Goal: Transaction & Acquisition: Purchase product/service

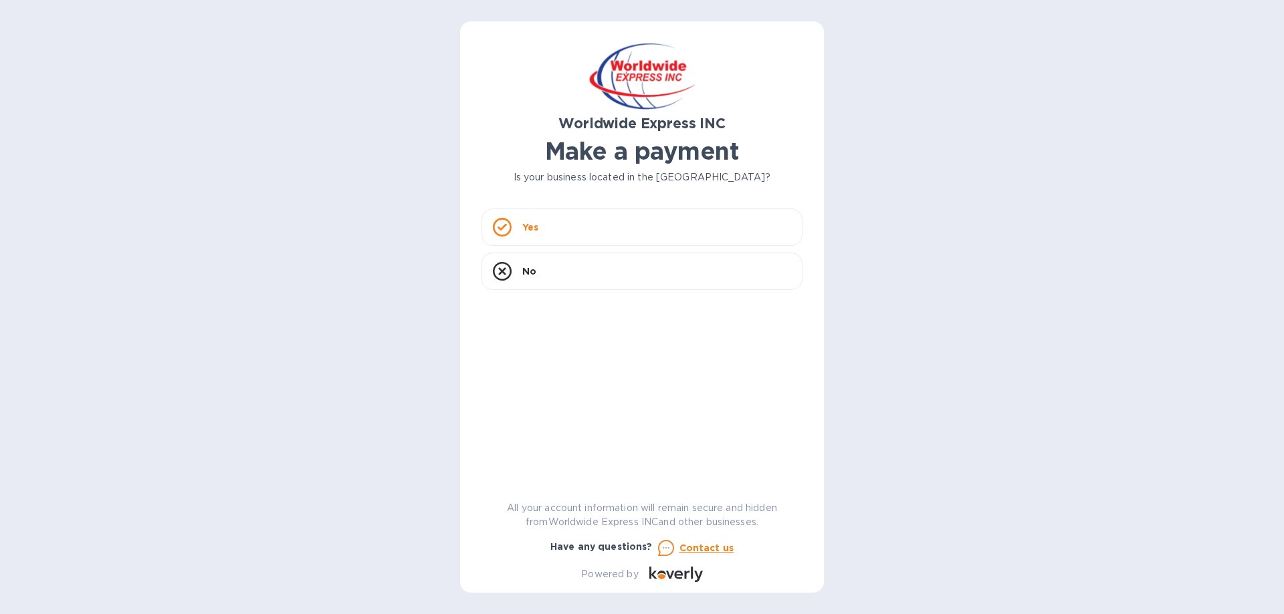
click at [519, 227] on div "Yes" at bounding box center [641, 227] width 321 height 37
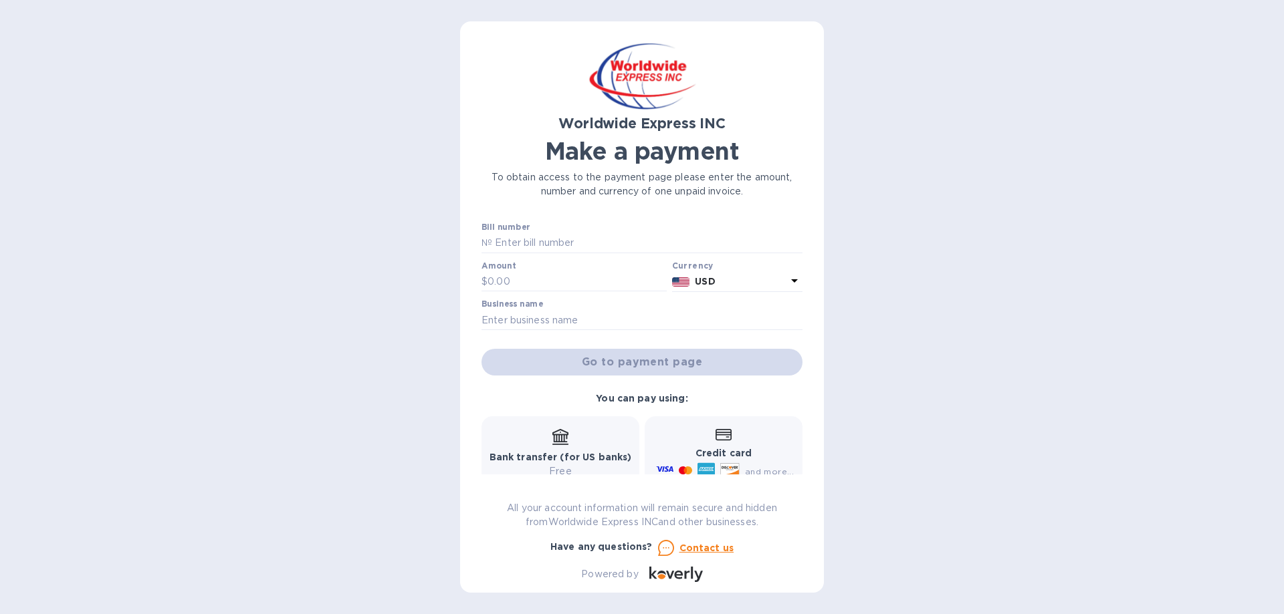
click at [515, 239] on input "text" at bounding box center [647, 243] width 310 height 20
paste input "GXDRN25070376"
type input "GXDRN25070376"
click at [528, 283] on input "text" at bounding box center [576, 282] width 179 height 20
type input "800"
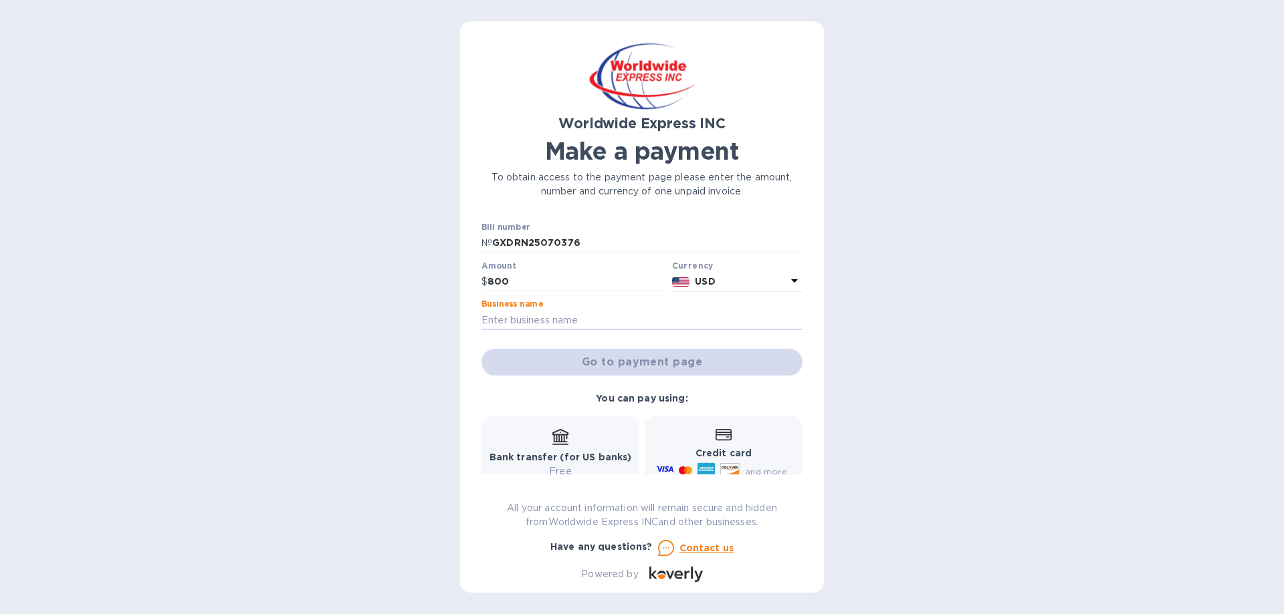
click at [511, 322] on input "text" at bounding box center [641, 320] width 321 height 20
type input "Blush Apothecary"
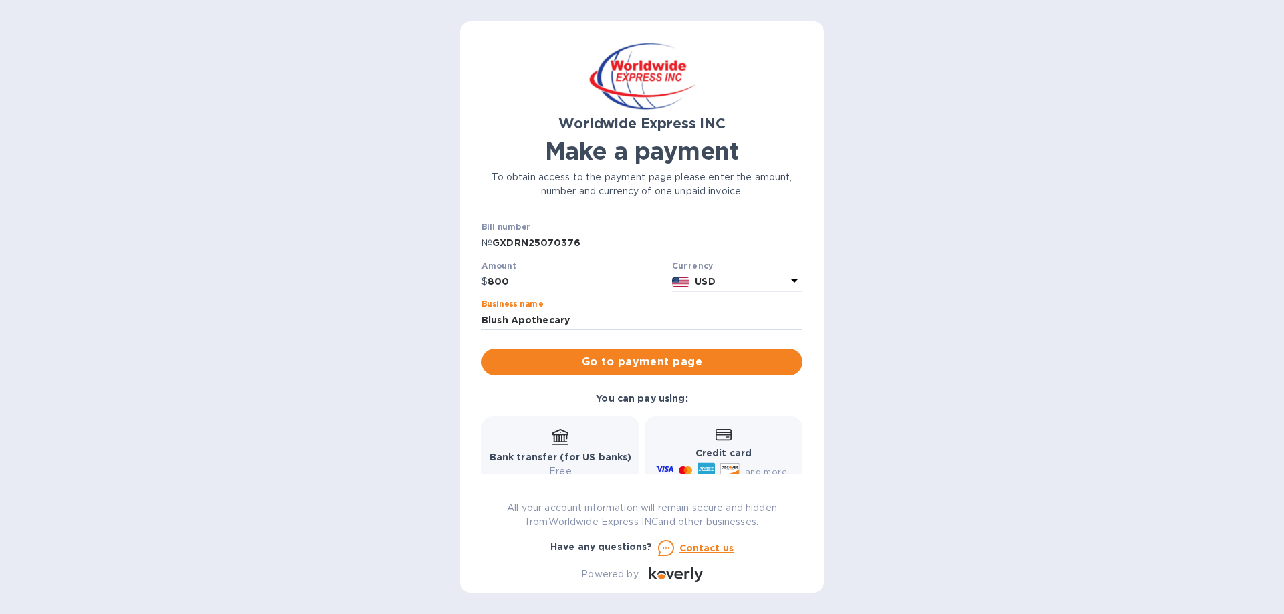
click at [684, 359] on span "Go to payment page" at bounding box center [642, 362] width 300 height 16
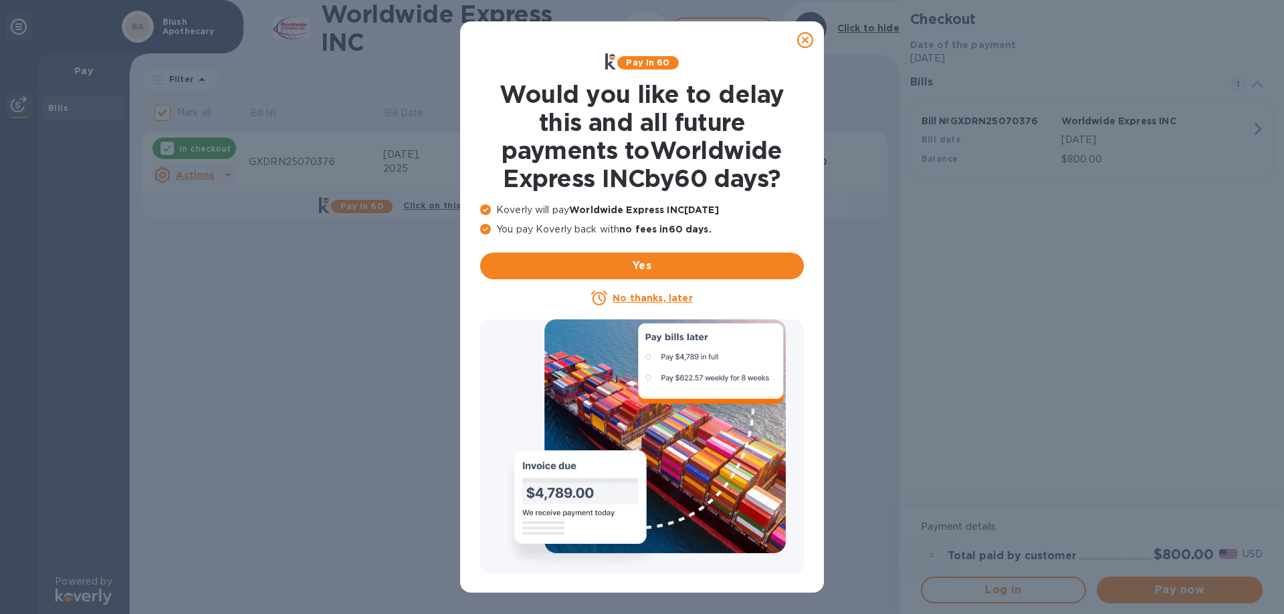
click at [643, 298] on u "No thanks, later" at bounding box center [652, 298] width 80 height 11
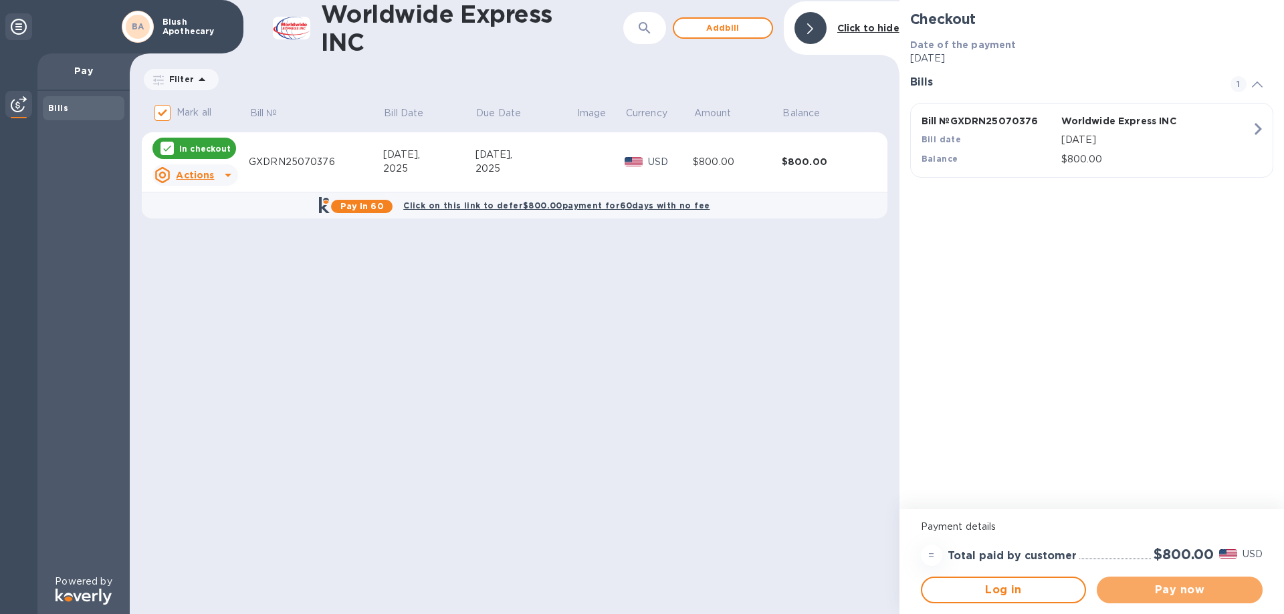
click at [1191, 593] on span "Pay now" at bounding box center [1179, 590] width 144 height 16
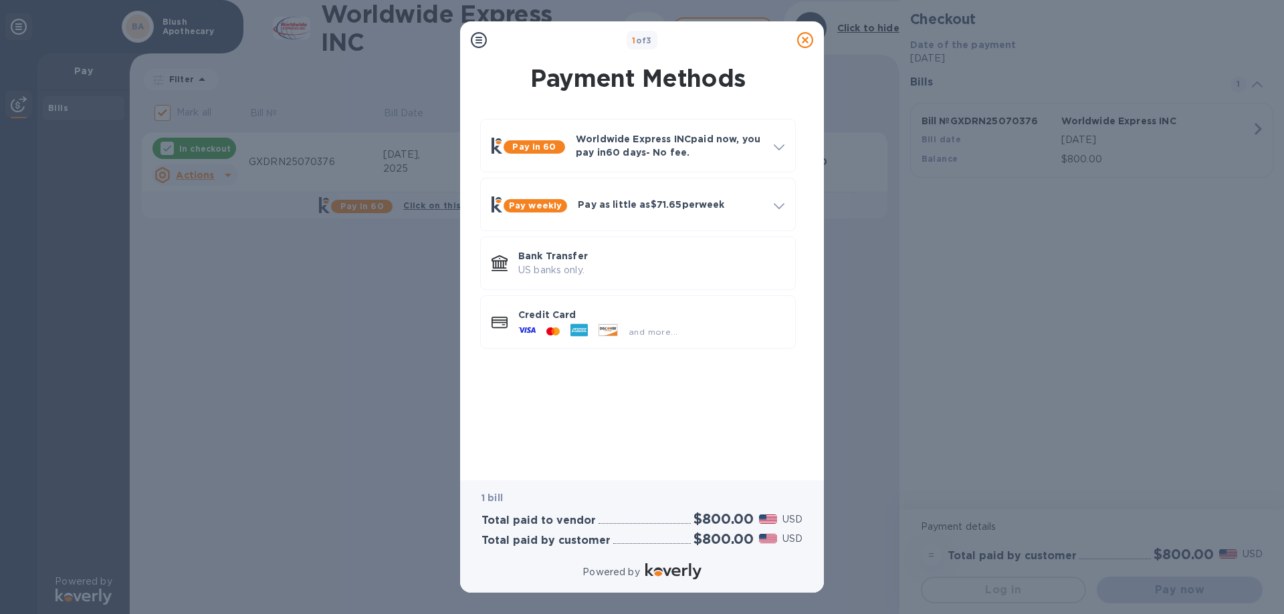
click at [550, 330] on icon at bounding box center [549, 331] width 7 height 8
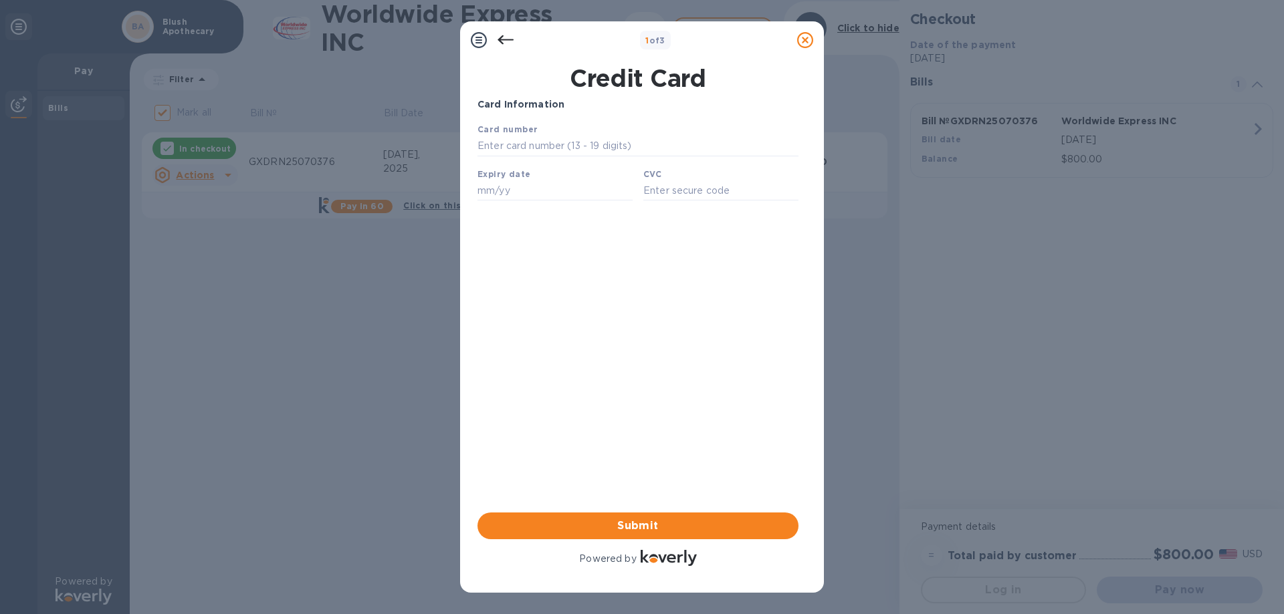
click at [517, 132] on b "Card number" at bounding box center [507, 129] width 60 height 10
click at [519, 148] on input "text" at bounding box center [637, 146] width 321 height 20
type input "[CREDIT_CARD_NUMBER]"
type input "01/30"
type input "634"
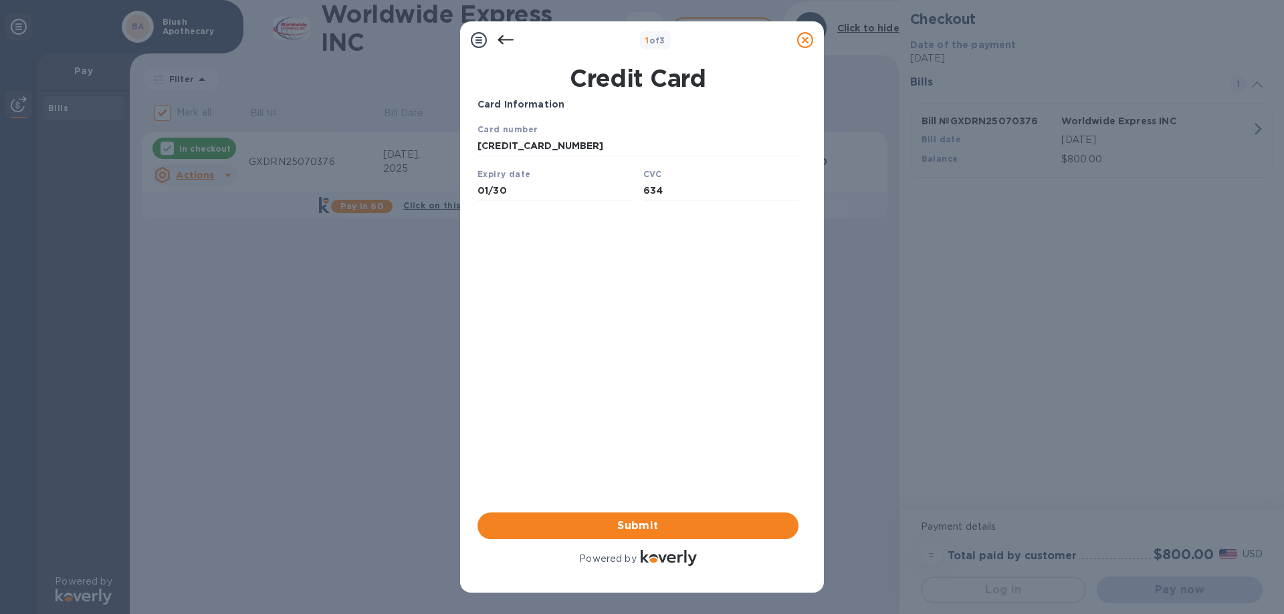
click at [647, 525] on span "Submit" at bounding box center [638, 526] width 300 height 16
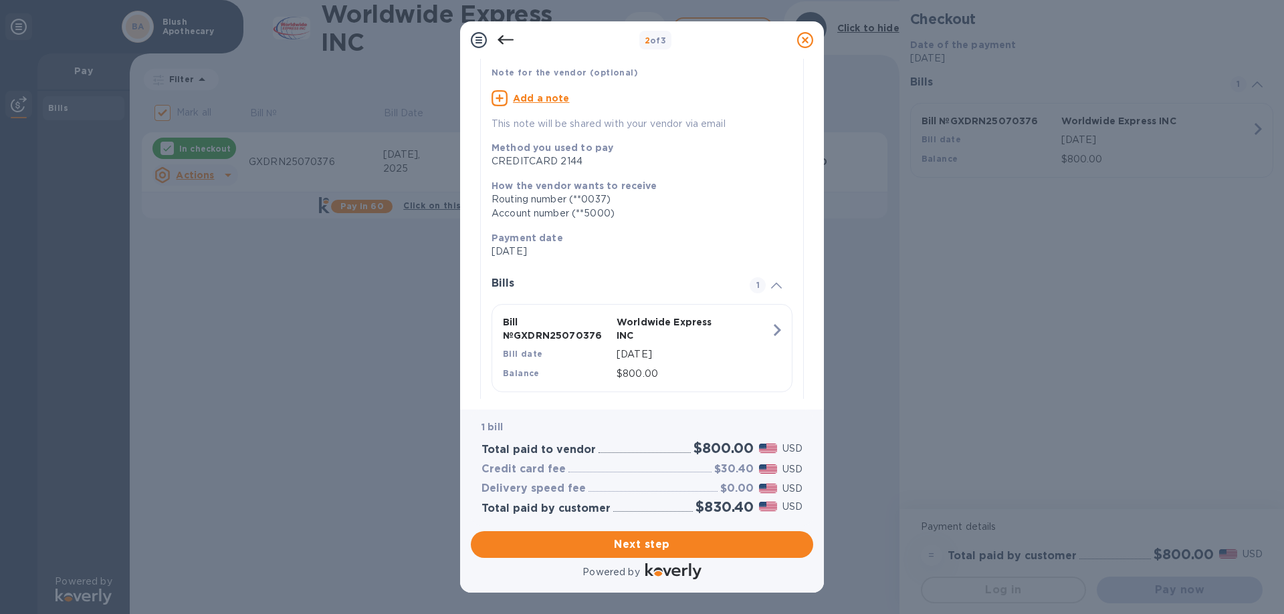
scroll to position [117, 0]
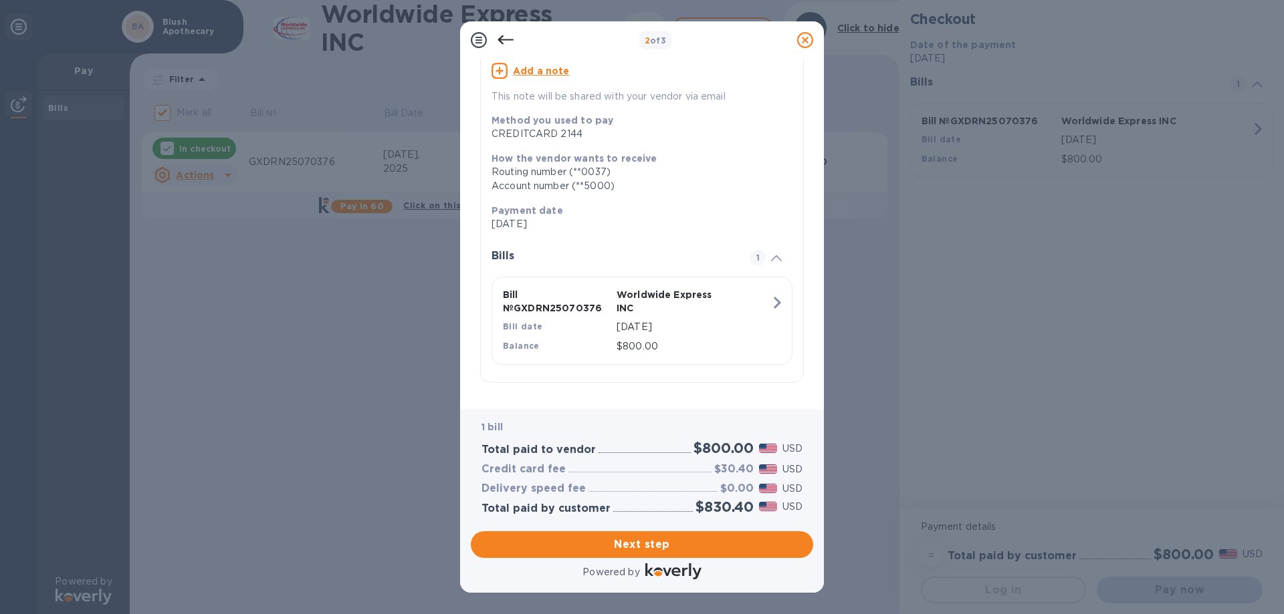
click at [645, 550] on span "Next step" at bounding box center [641, 545] width 321 height 16
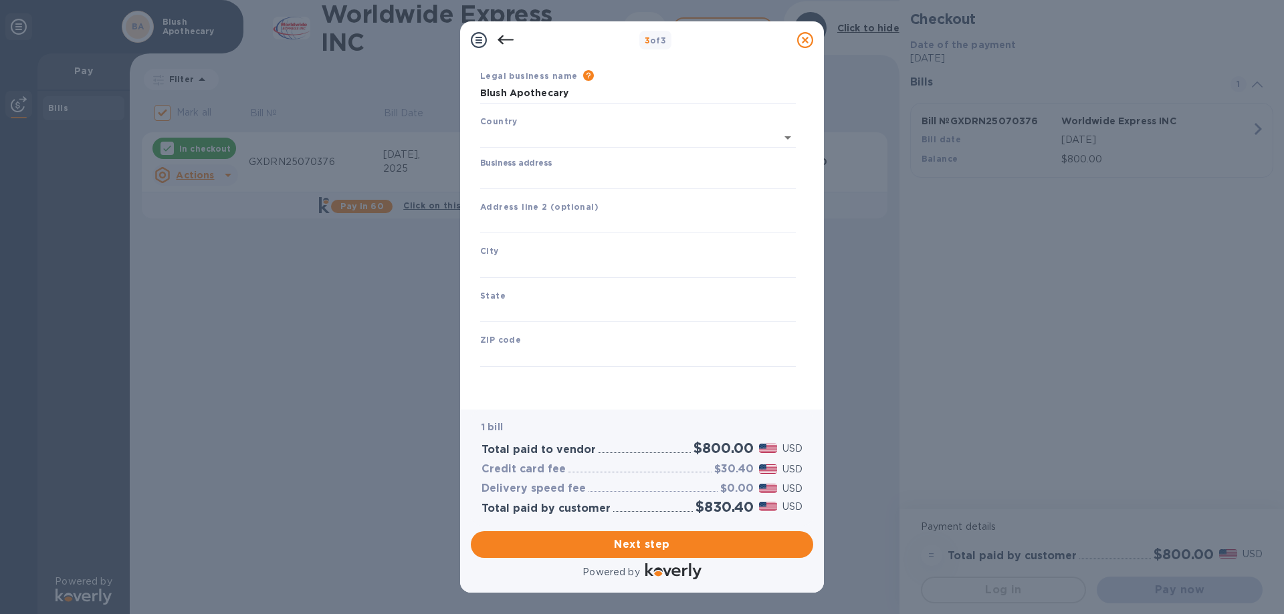
scroll to position [39, 0]
type input "[GEOGRAPHIC_DATA]"
click at [526, 173] on input "Business address" at bounding box center [638, 179] width 316 height 20
type input "[STREET_ADDRESS][PERSON_NAME]"
click at [514, 271] on input "text" at bounding box center [638, 268] width 316 height 20
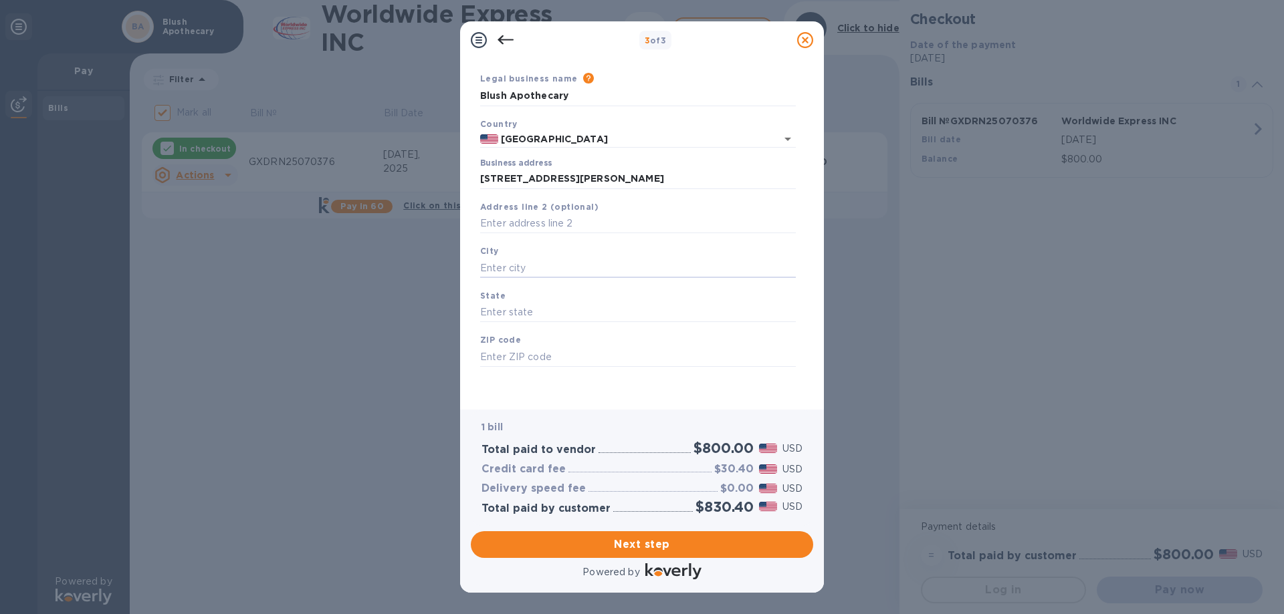
click at [515, 263] on input "text" at bounding box center [638, 268] width 316 height 20
type input "[GEOGRAPHIC_DATA]"
click at [497, 298] on b "State" at bounding box center [492, 296] width 25 height 10
click at [494, 314] on input "text" at bounding box center [638, 313] width 316 height 20
type input "NH"
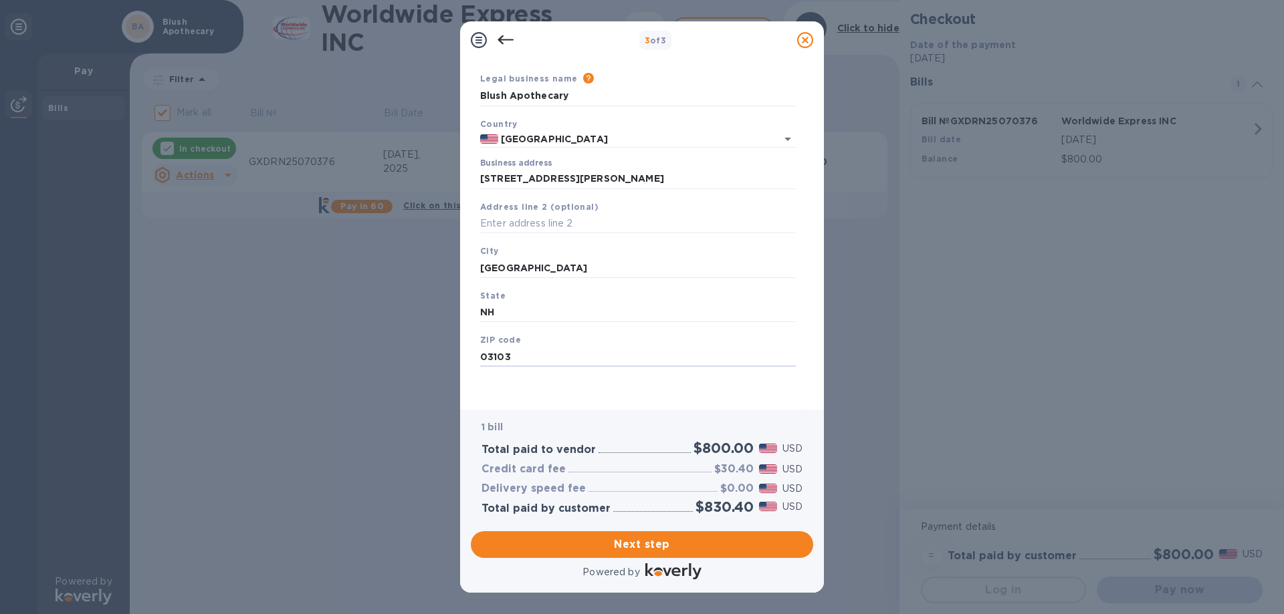
type input "03103"
click at [637, 538] on span "Next step" at bounding box center [641, 545] width 321 height 16
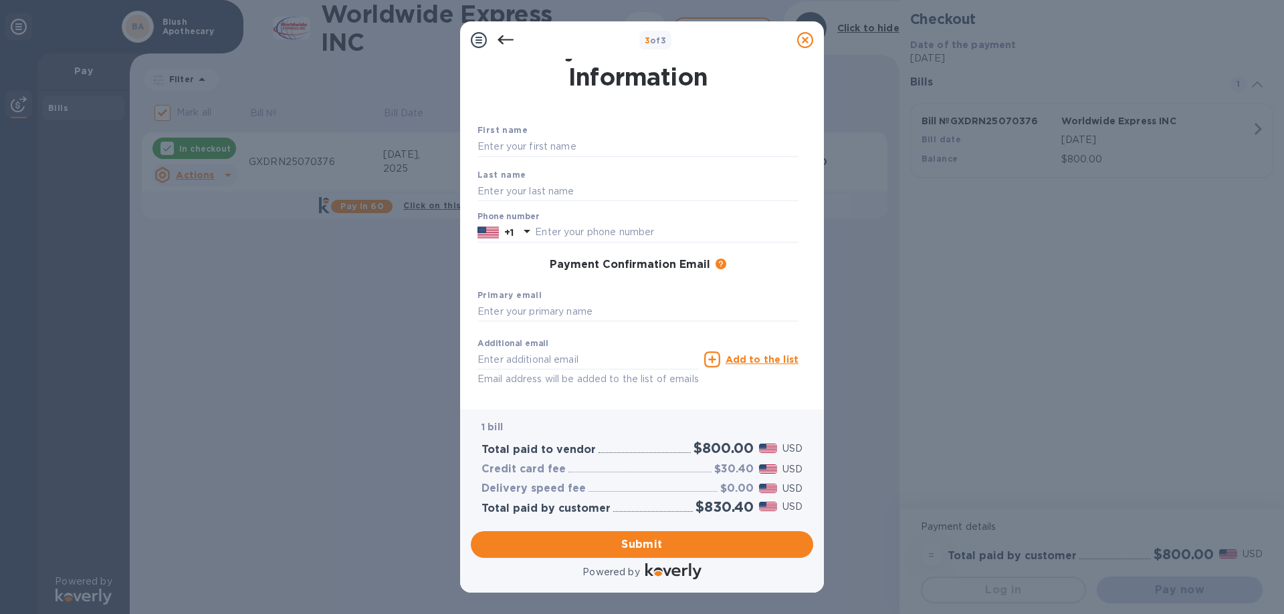
scroll to position [0, 0]
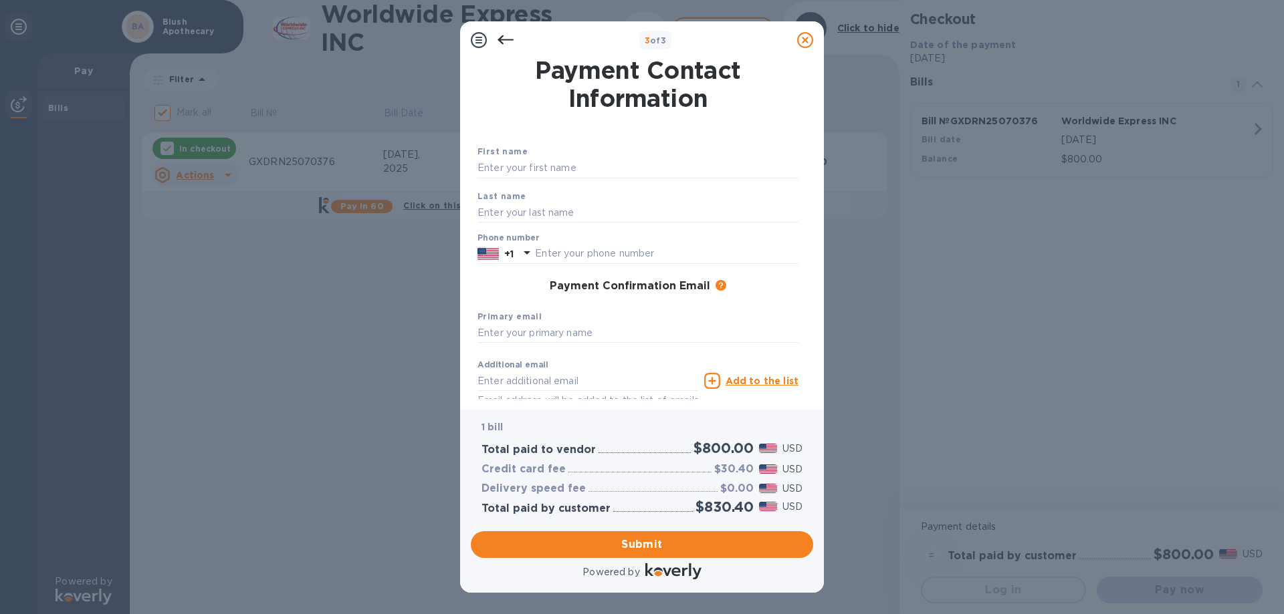
click at [500, 168] on input "text" at bounding box center [637, 168] width 321 height 20
type input "[PERSON_NAME]"
type input "[PERSON_NAME][EMAIL_ADDRESS][DOMAIN_NAME]"
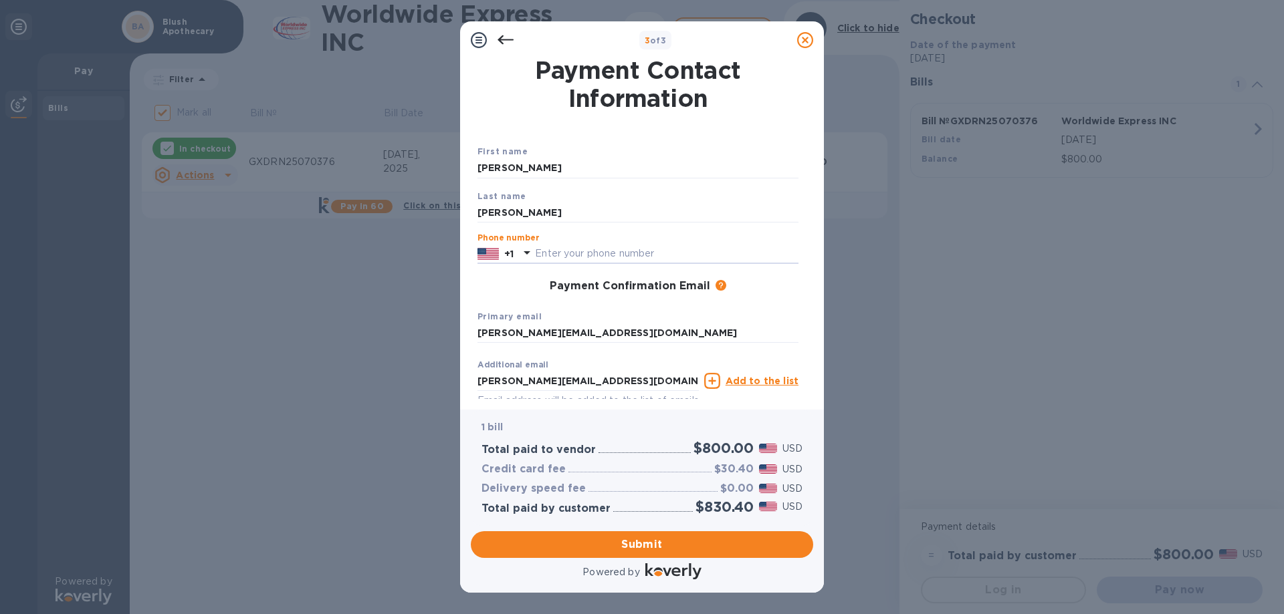
click at [569, 253] on input "text" at bounding box center [666, 254] width 263 height 20
type input "6037031345"
click at [653, 326] on input "[PERSON_NAME][EMAIL_ADDRESS][DOMAIN_NAME]" at bounding box center [637, 334] width 321 height 20
type input "[EMAIL_ADDRESS][DOMAIN_NAME]"
click at [642, 381] on input "[PERSON_NAME][EMAIL_ADDRESS][DOMAIN_NAME]" at bounding box center [587, 381] width 221 height 20
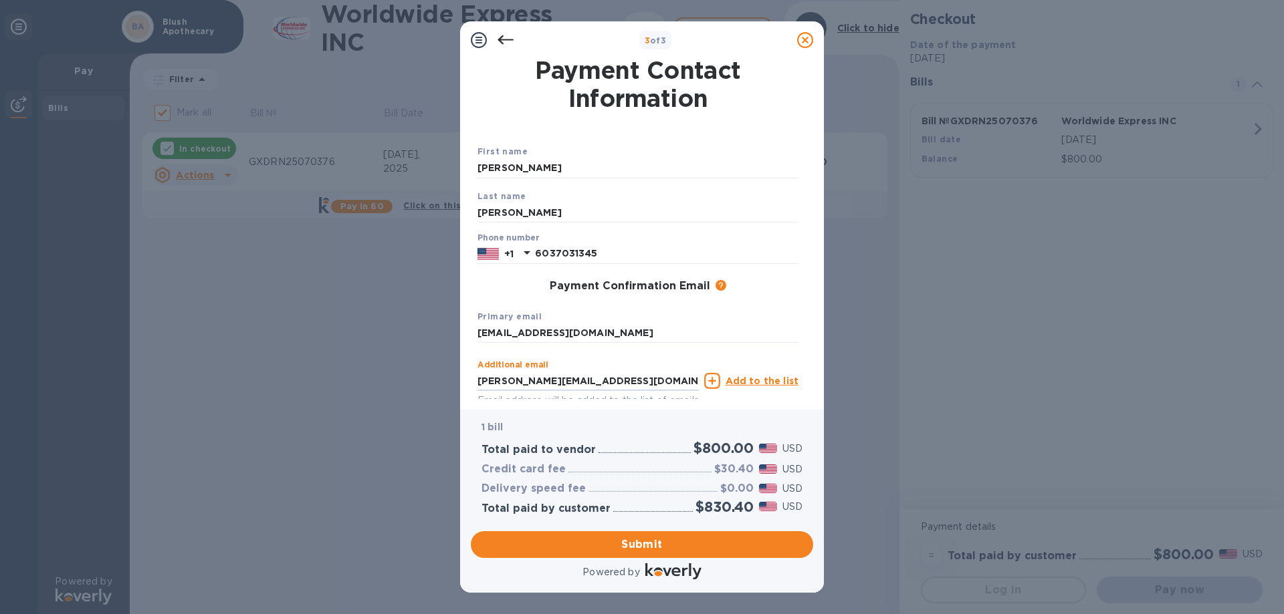
type input "[EMAIL_ADDRESS][DOMAIN_NAME]"
click at [655, 545] on span "Submit" at bounding box center [641, 545] width 321 height 16
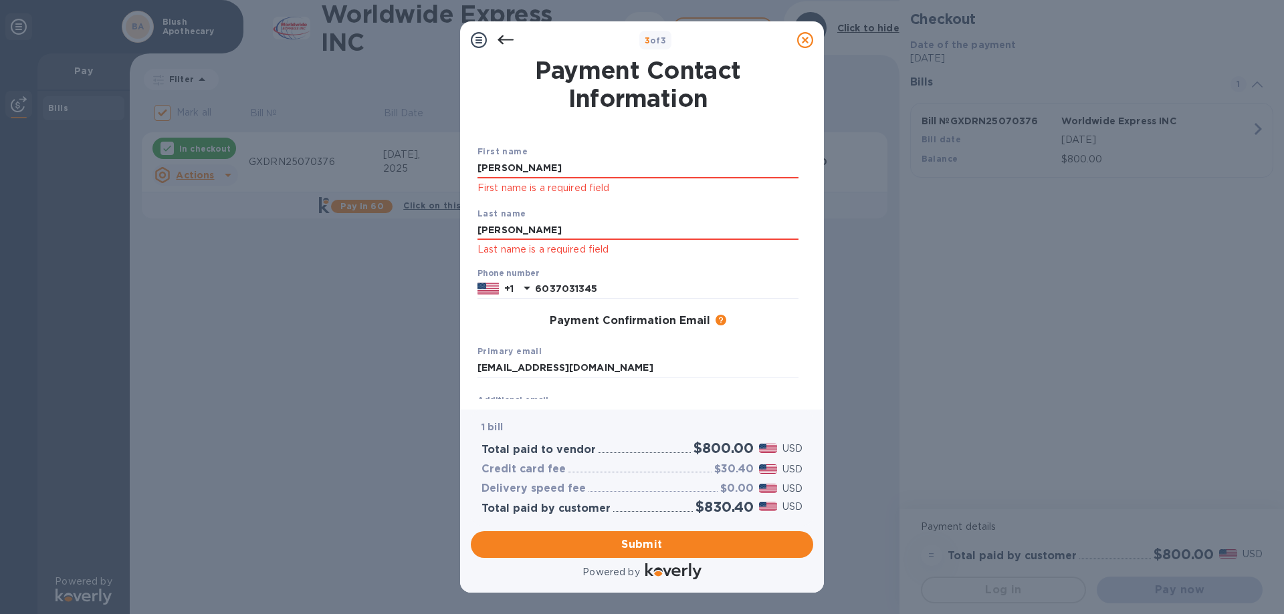
click at [528, 164] on input "[PERSON_NAME]" at bounding box center [637, 168] width 321 height 20
click at [533, 225] on input "[PERSON_NAME]" at bounding box center [637, 231] width 321 height 20
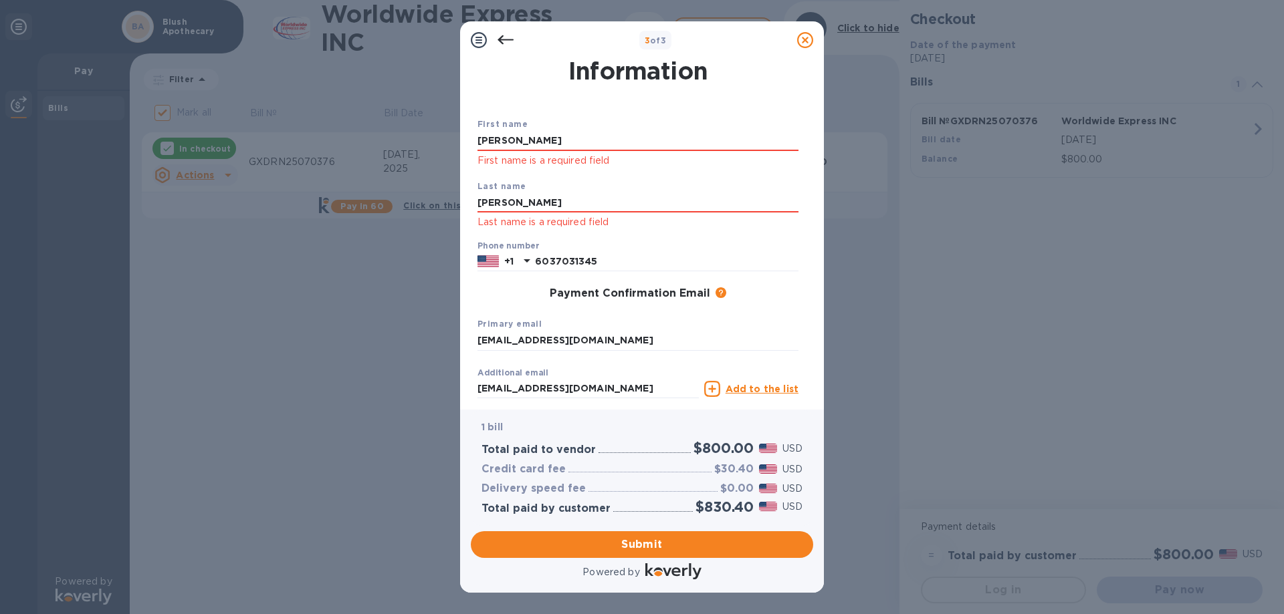
scroll to position [106, 0]
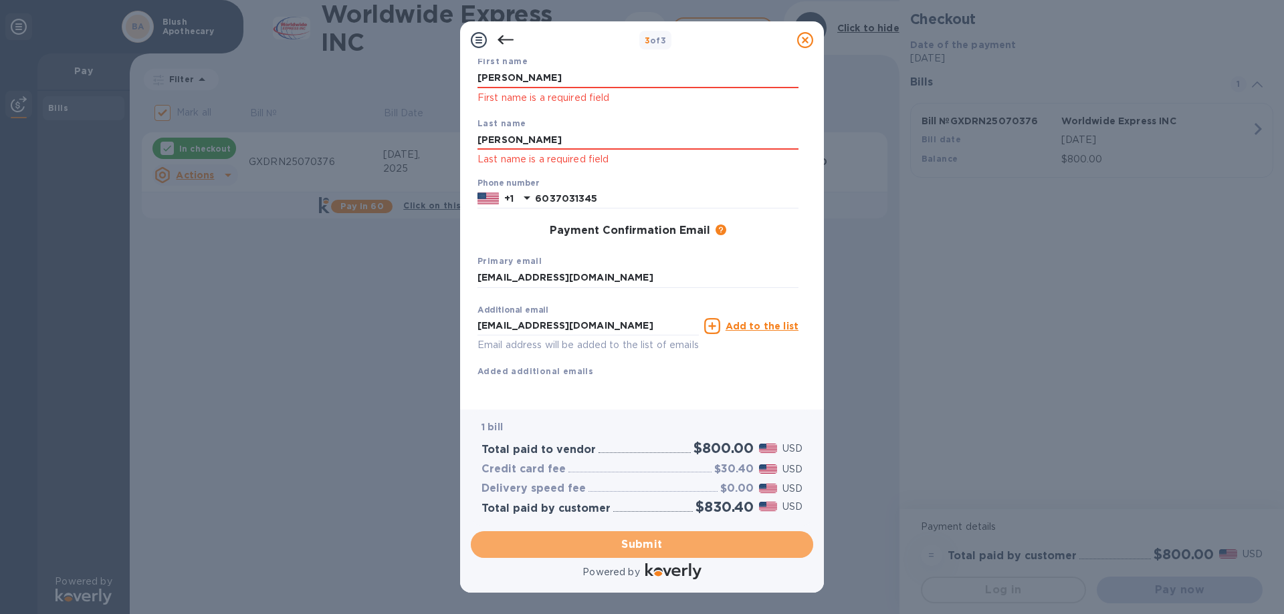
click at [632, 547] on span "Submit" at bounding box center [641, 545] width 321 height 16
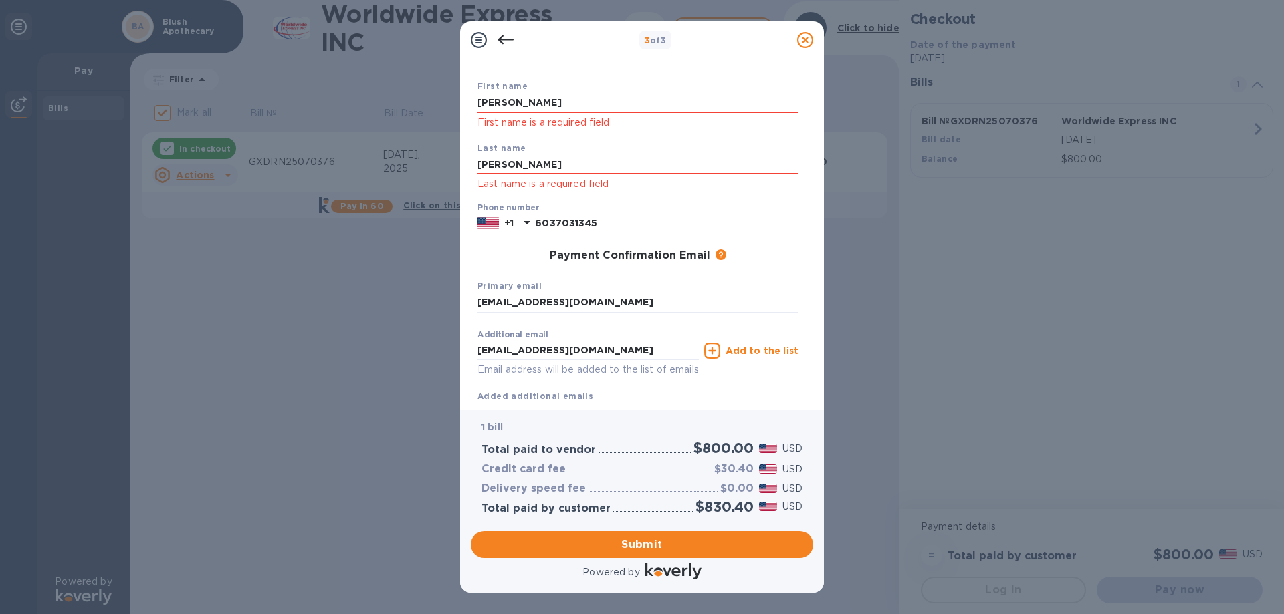
scroll to position [0, 0]
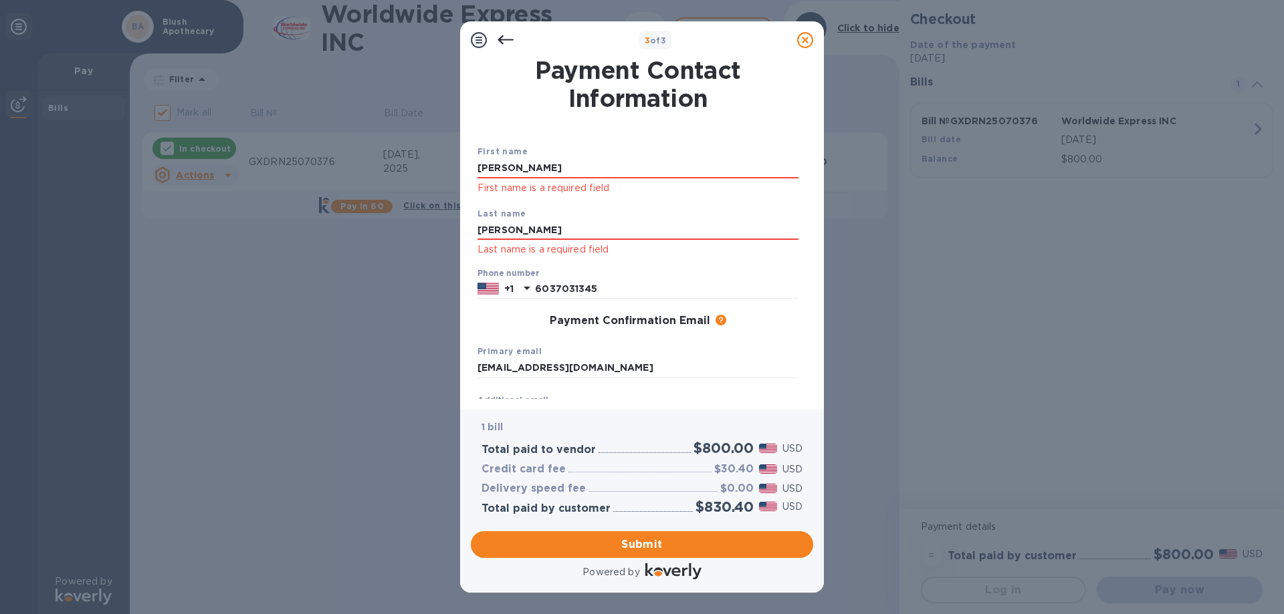
click at [533, 161] on input "[PERSON_NAME]" at bounding box center [637, 168] width 321 height 20
type input "[PERSON_NAME]"
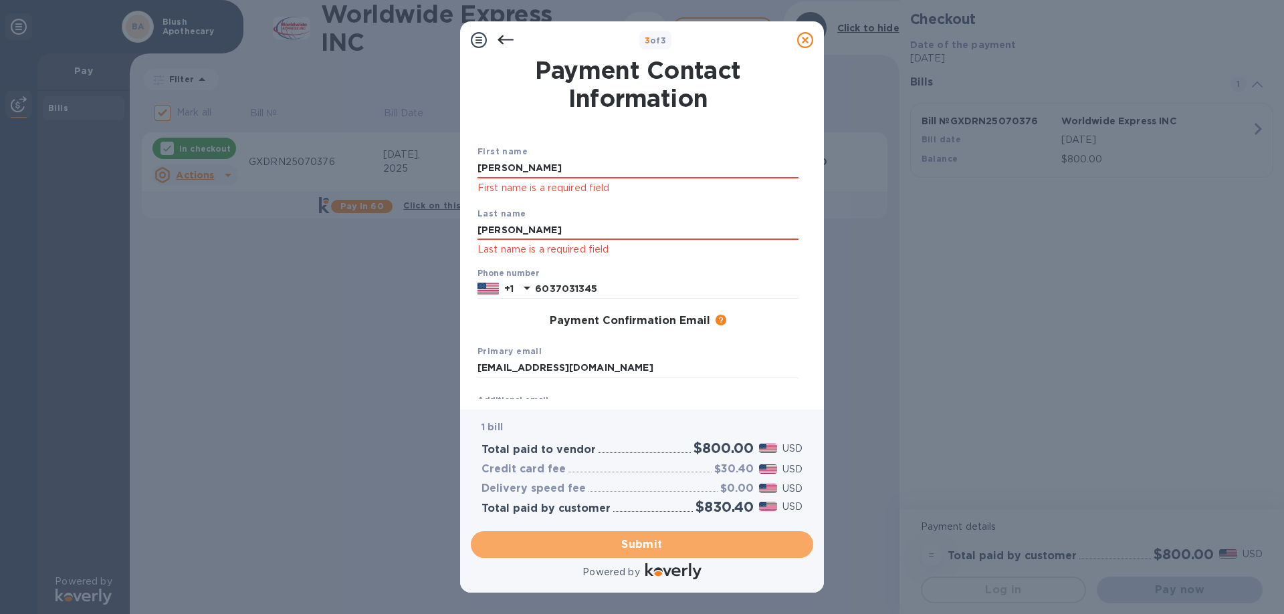
click at [643, 541] on span "Submit" at bounding box center [641, 545] width 321 height 16
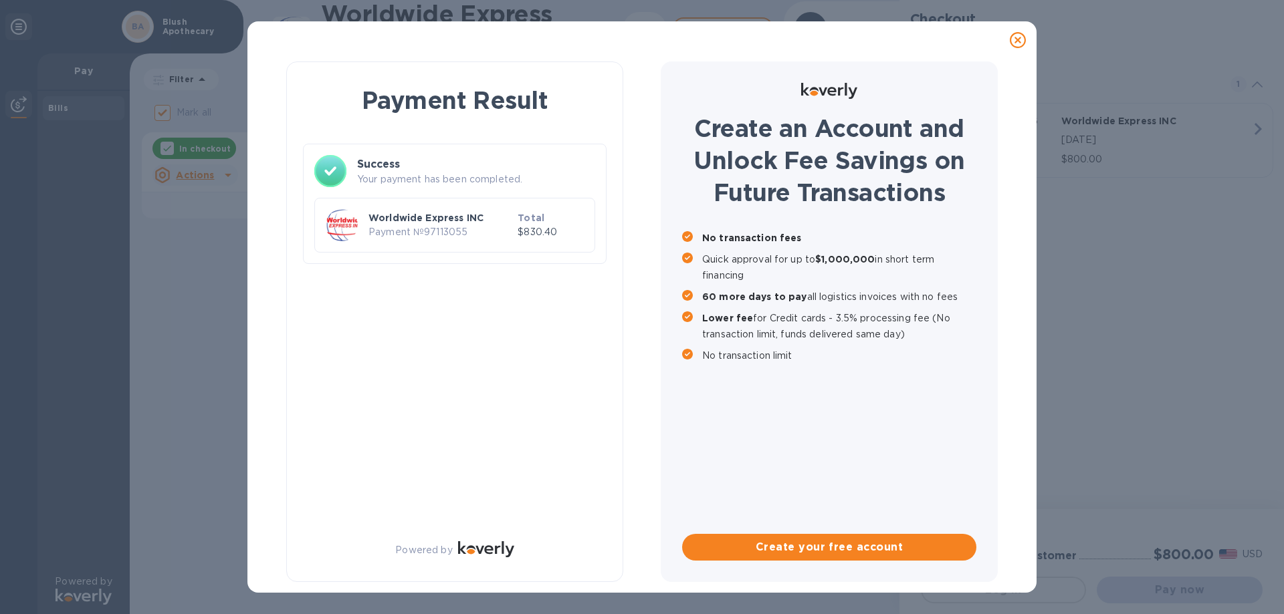
checkbox input "false"
